Goal: Task Accomplishment & Management: Use online tool/utility

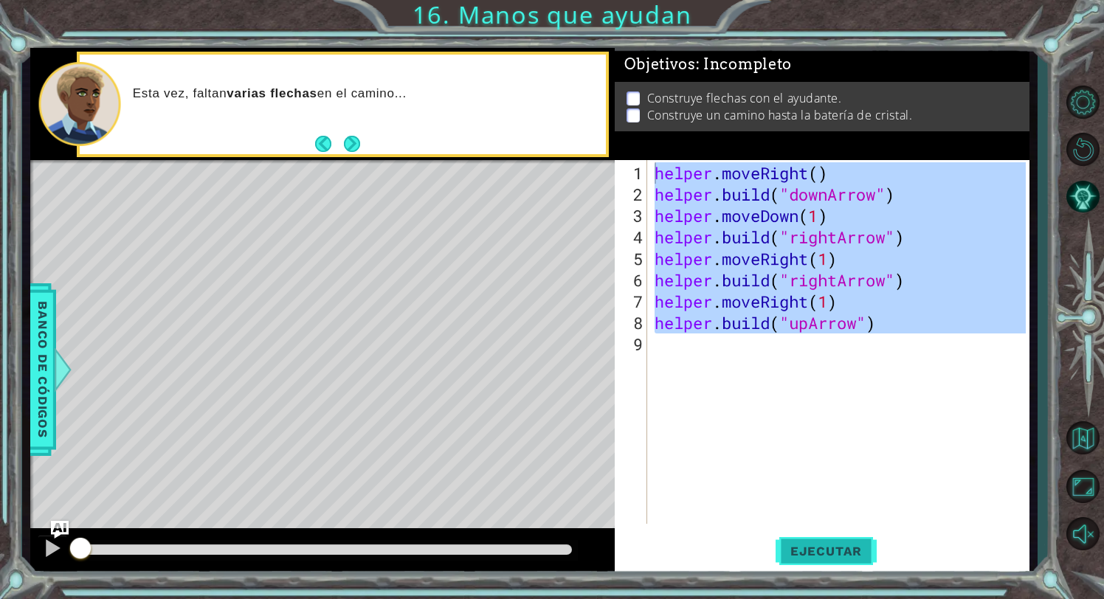
click at [368, 334] on button "Ejecutar" at bounding box center [826, 551] width 101 height 41
type textarea "helper.moveRight()"
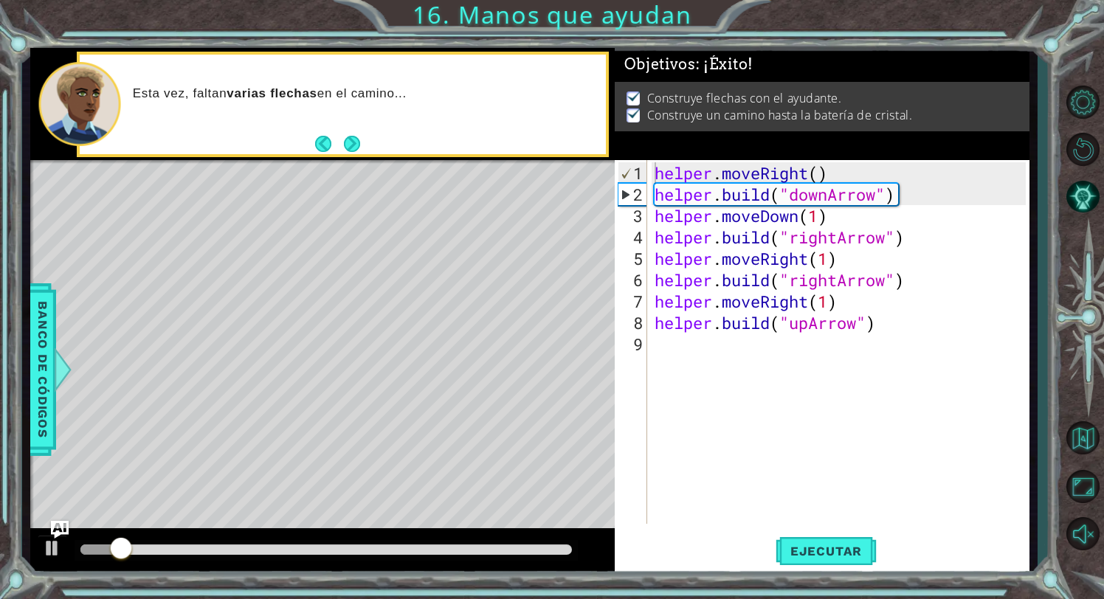
click at [368, 334] on div at bounding box center [322, 551] width 585 height 47
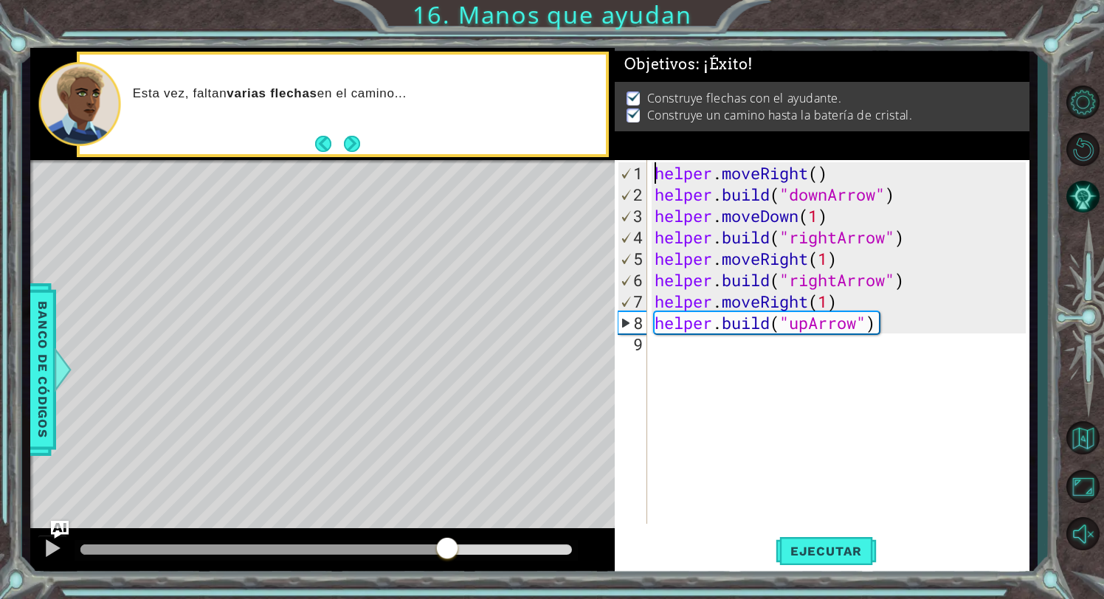
drag, startPoint x: 437, startPoint y: 551, endPoint x: 456, endPoint y: 551, distance: 19.2
click at [368, 334] on div at bounding box center [326, 550] width 492 height 10
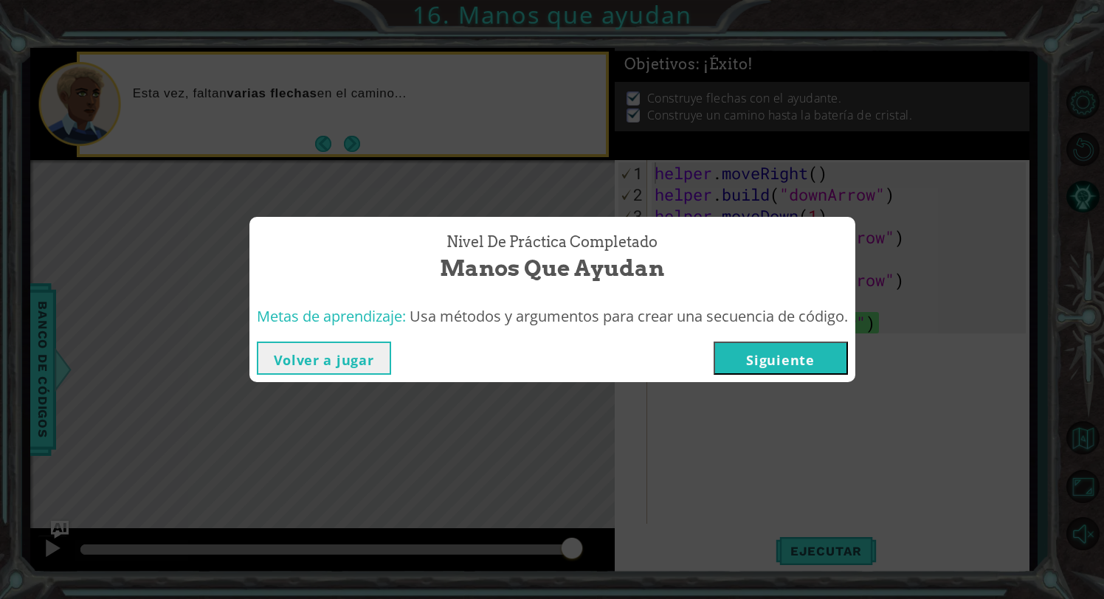
click at [368, 46] on div "Nivel de práctica Completado Manos que ayudan Metas de aprendizaje: Usa métodos…" at bounding box center [552, 299] width 1104 height 599
